Goal: Check status: Check status

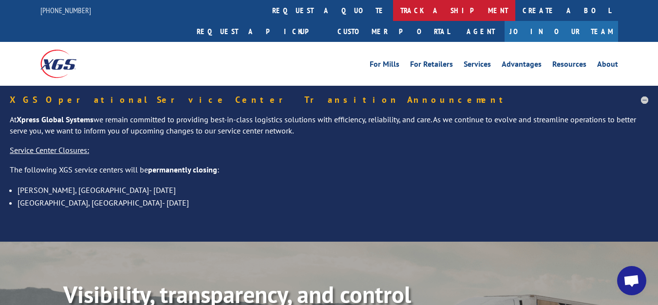
click at [393, 9] on link "track a shipment" at bounding box center [454, 10] width 122 height 21
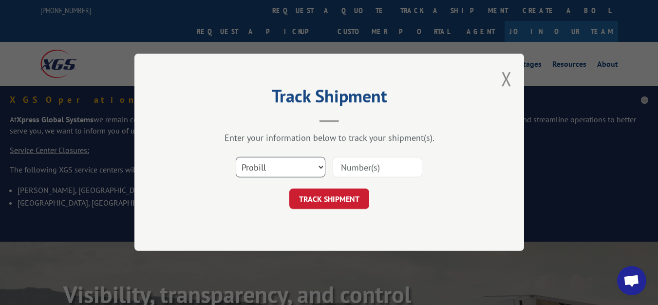
click at [277, 169] on select "Select category... Probill BOL PO" at bounding box center [281, 167] width 90 height 20
select select "bol"
click at [236, 157] on select "Select category... Probill BOL PO" at bounding box center [281, 167] width 90 height 20
click at [386, 170] on input at bounding box center [378, 167] width 90 height 20
type input "50827049"
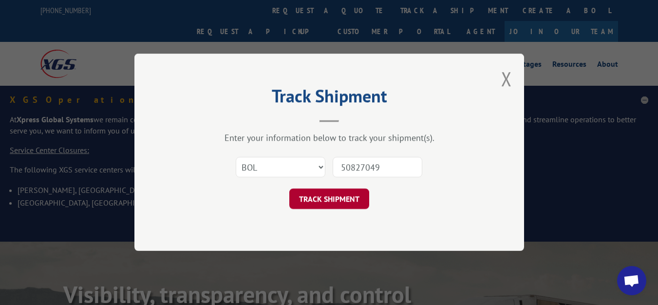
click at [361, 200] on button "TRACK SHIPMENT" at bounding box center [329, 199] width 80 height 20
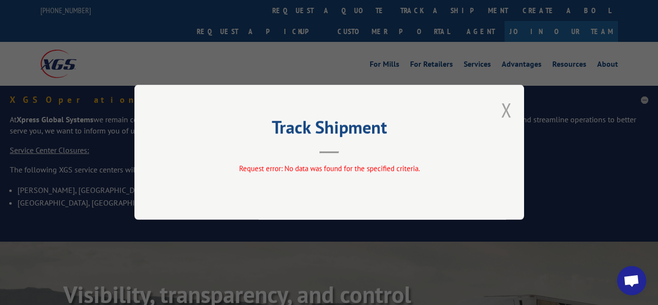
click at [509, 113] on button "Close modal" at bounding box center [506, 110] width 11 height 26
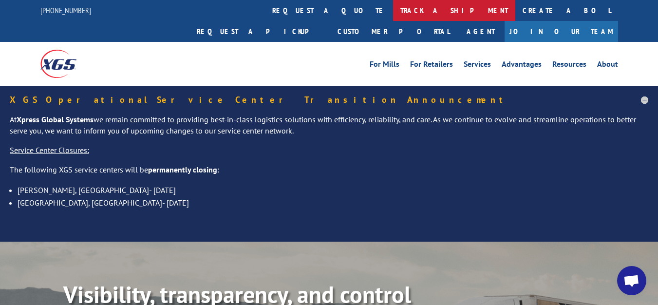
click at [393, 5] on link "track a shipment" at bounding box center [454, 10] width 122 height 21
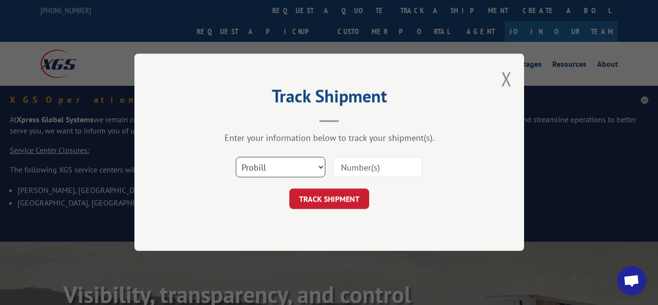
click at [285, 170] on select "Select category... Probill BOL PO" at bounding box center [281, 167] width 90 height 20
select select "bol"
click at [236, 157] on select "Select category... Probill BOL PO" at bounding box center [281, 167] width 90 height 20
click at [378, 161] on input at bounding box center [378, 167] width 90 height 20
type input "331325"
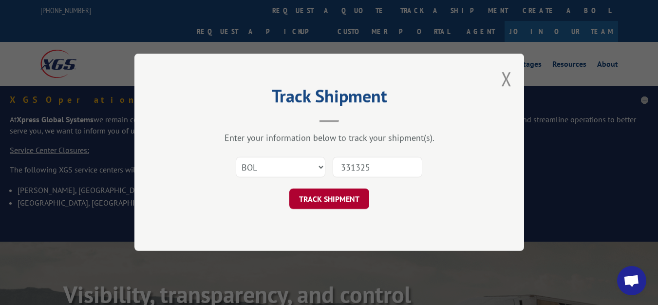
click at [348, 201] on button "TRACK SHIPMENT" at bounding box center [329, 199] width 80 height 20
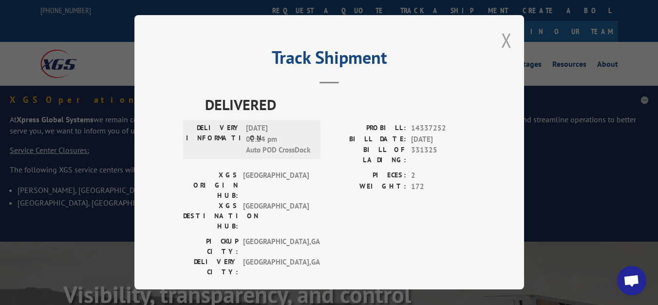
click at [506, 39] on button "Close modal" at bounding box center [506, 40] width 11 height 26
